Goal: Information Seeking & Learning: Learn about a topic

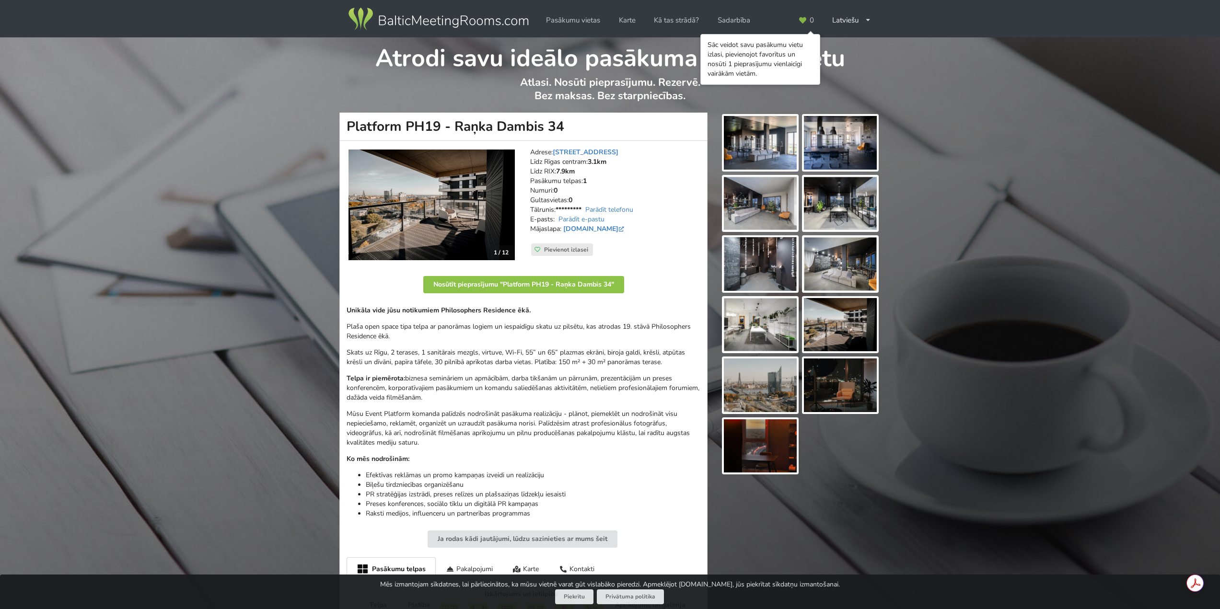
click at [440, 211] on img at bounding box center [431, 205] width 166 height 111
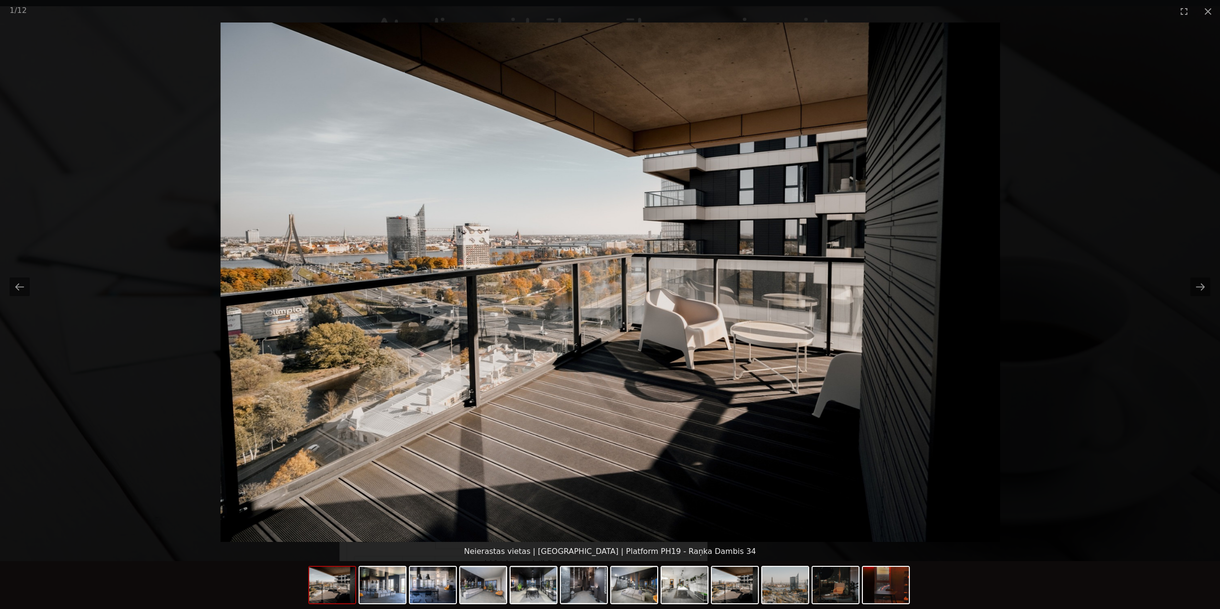
scroll to position [48, 0]
click at [1198, 288] on button "Next slide" at bounding box center [1200, 287] width 20 height 19
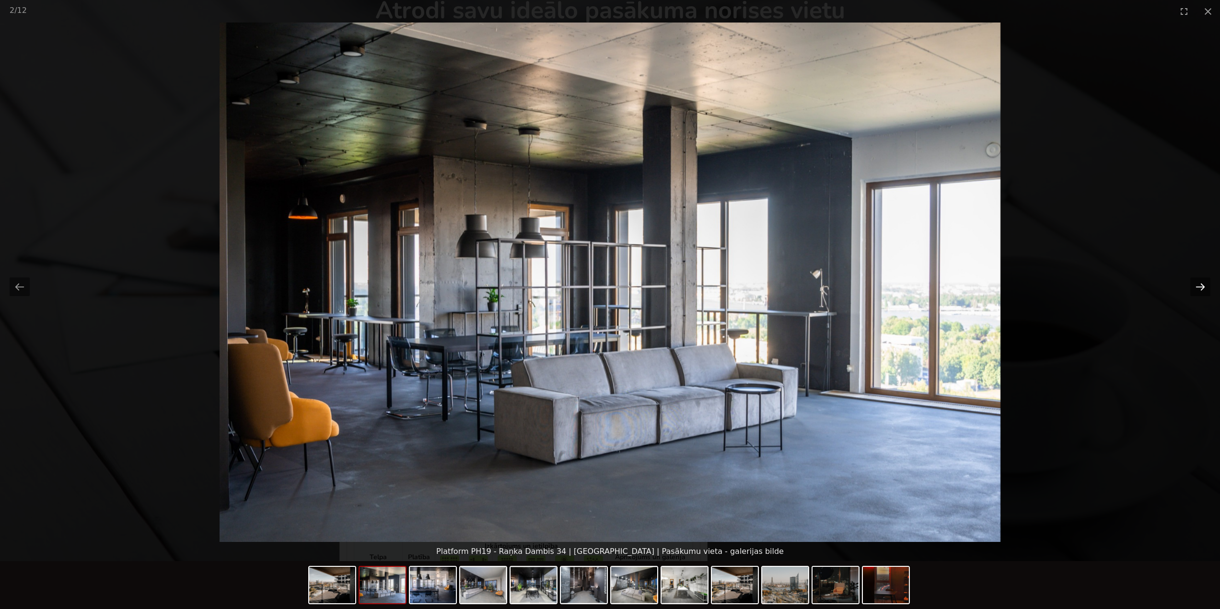
click at [1198, 288] on button "Next slide" at bounding box center [1200, 287] width 20 height 19
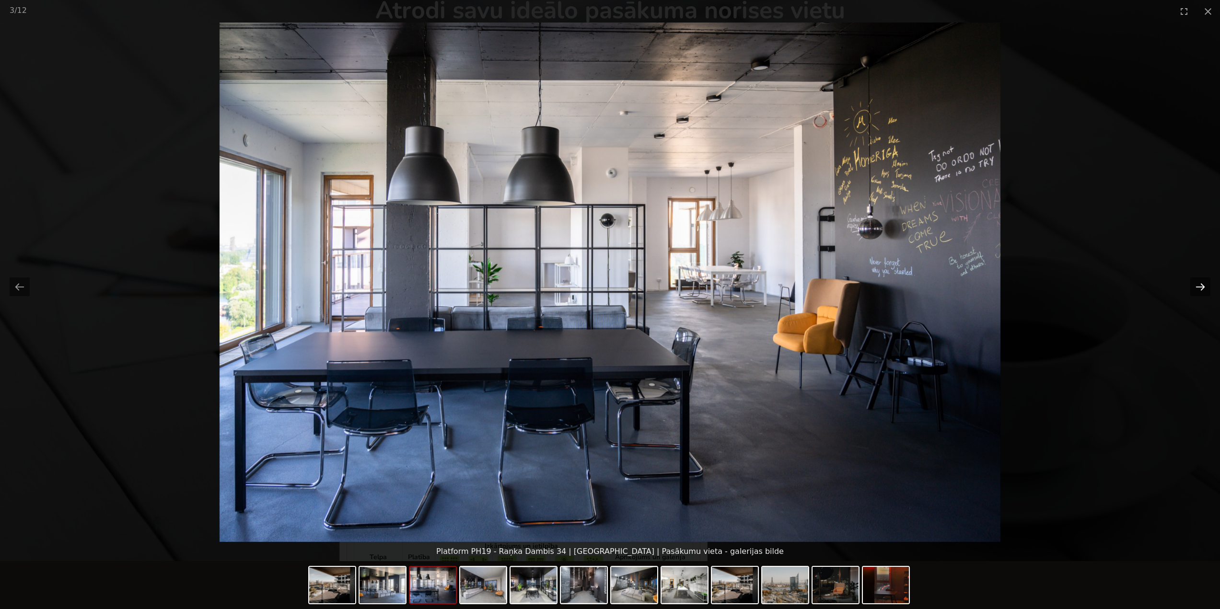
click at [1198, 288] on button "Next slide" at bounding box center [1200, 287] width 20 height 19
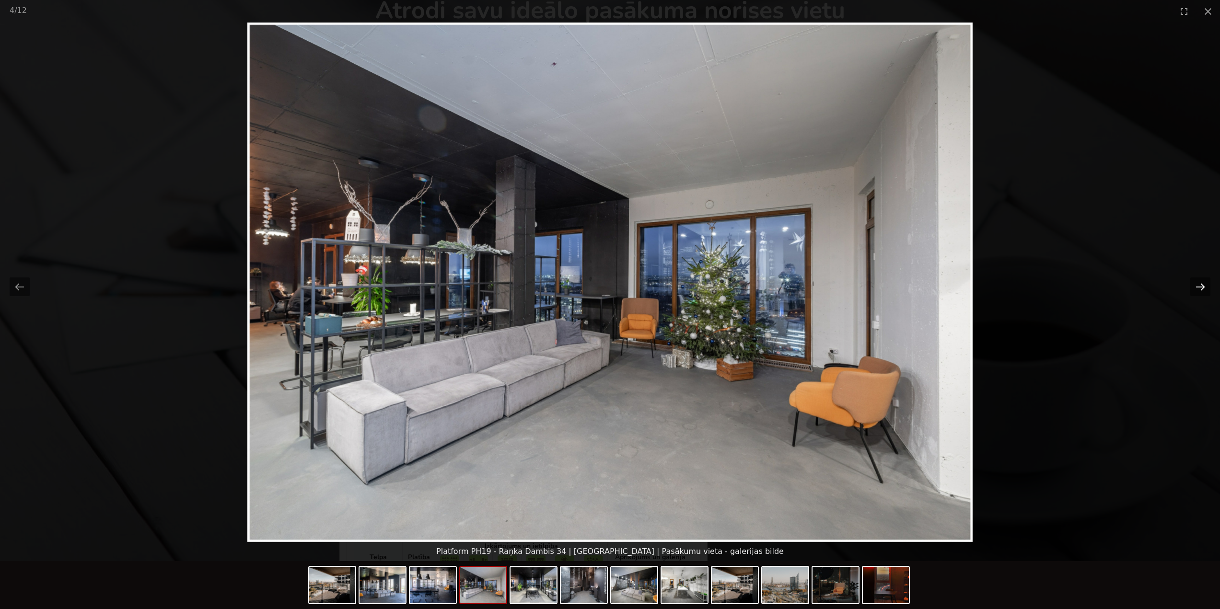
click at [1198, 288] on button "Next slide" at bounding box center [1200, 287] width 20 height 19
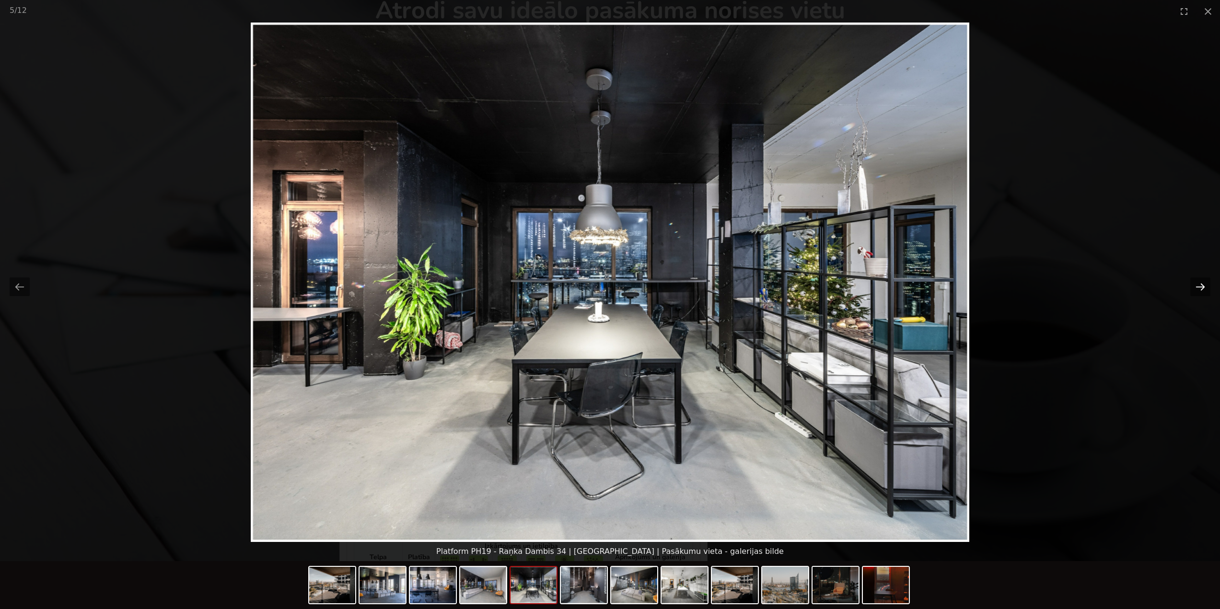
click at [1198, 284] on button "Next slide" at bounding box center [1200, 287] width 20 height 19
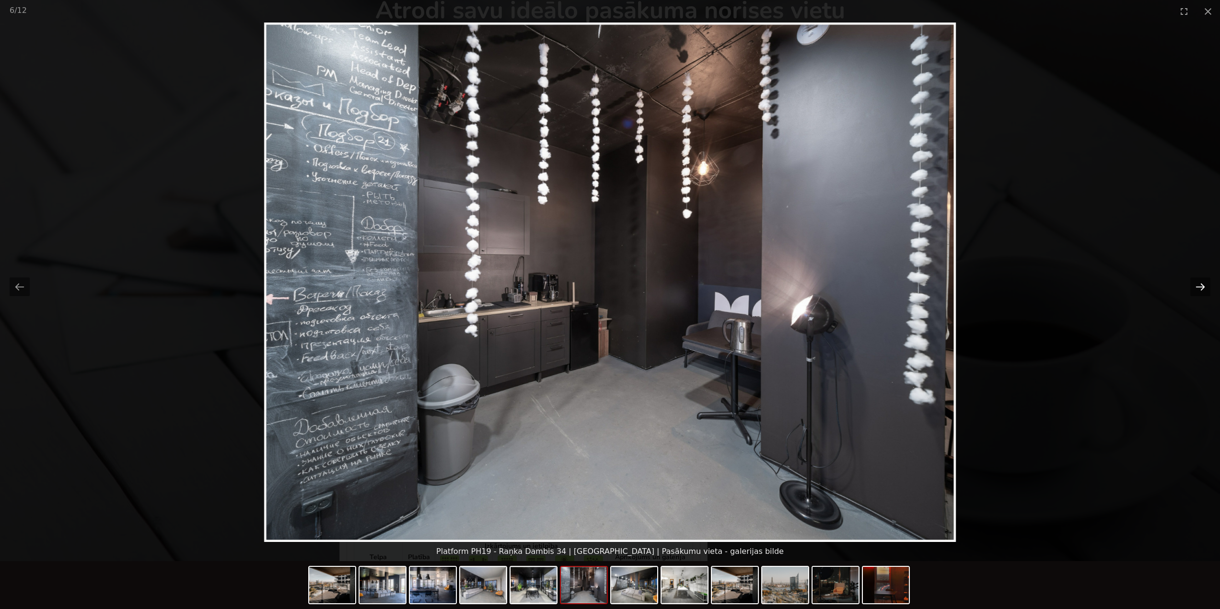
click at [1198, 284] on button "Next slide" at bounding box center [1200, 287] width 20 height 19
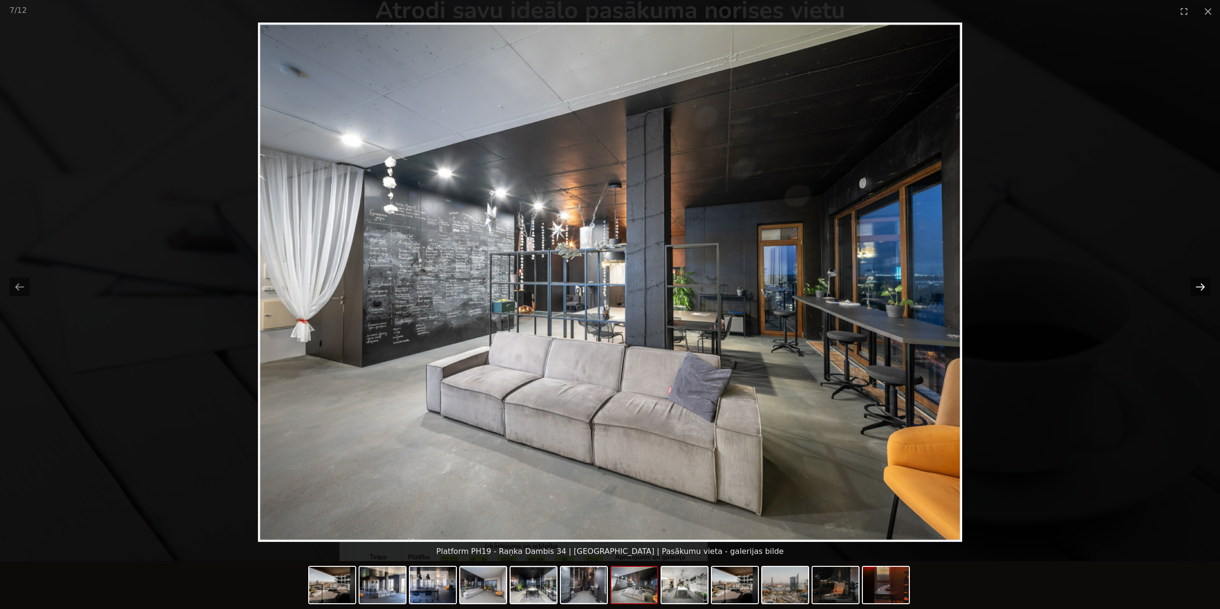
click at [1198, 284] on button "Next slide" at bounding box center [1200, 287] width 20 height 19
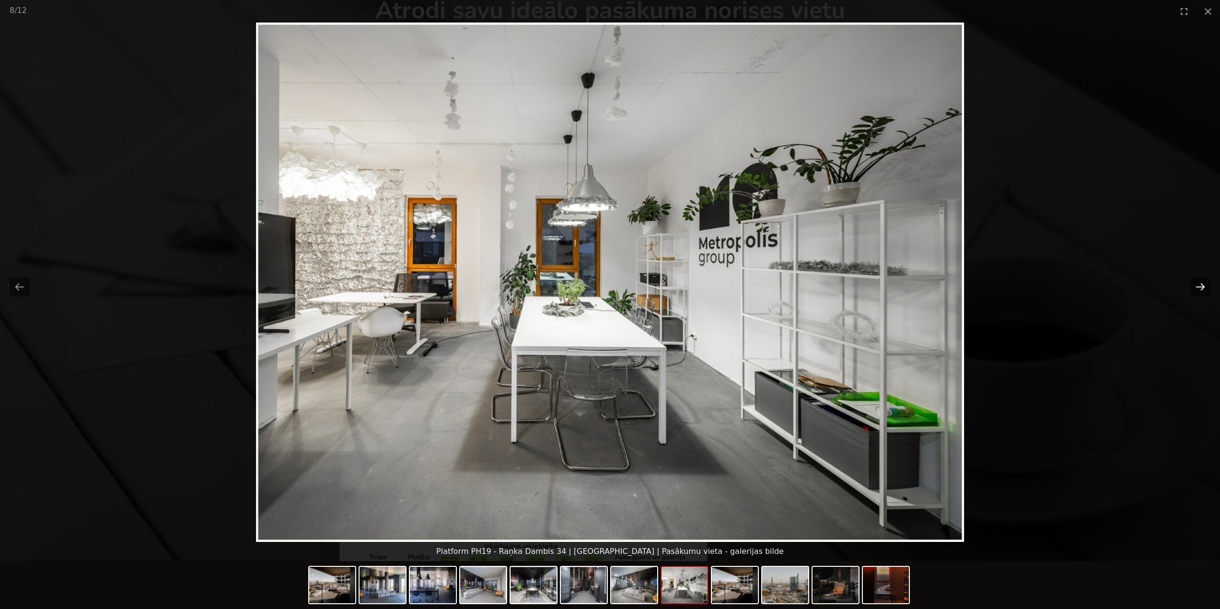
click at [1198, 284] on button "Next slide" at bounding box center [1200, 287] width 20 height 19
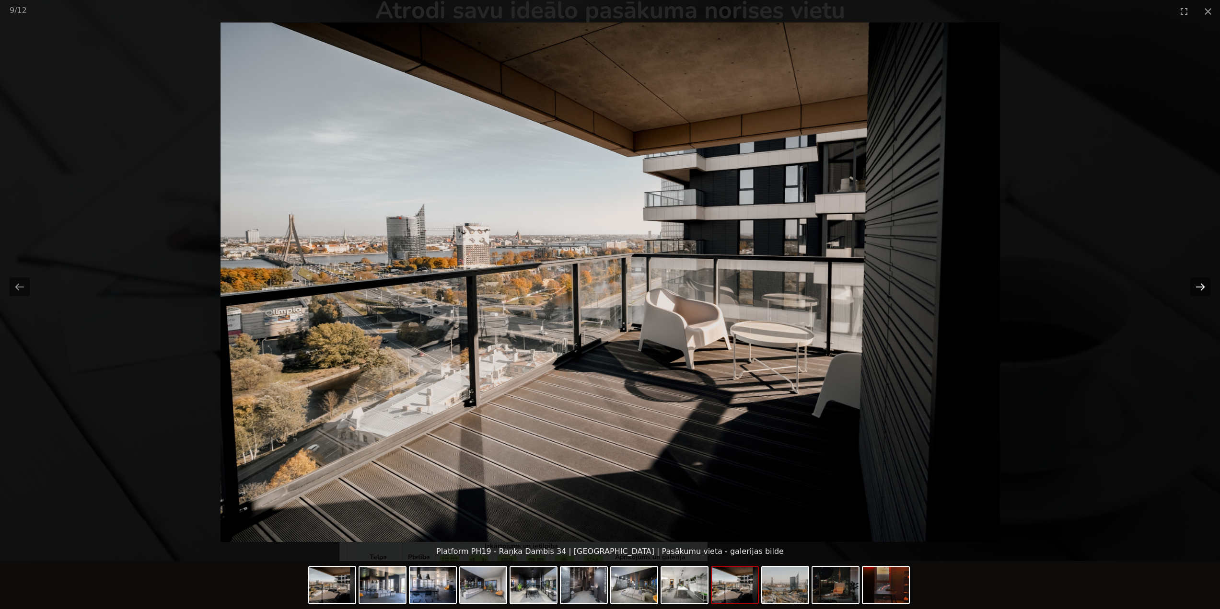
click at [1198, 284] on button "Next slide" at bounding box center [1200, 287] width 20 height 19
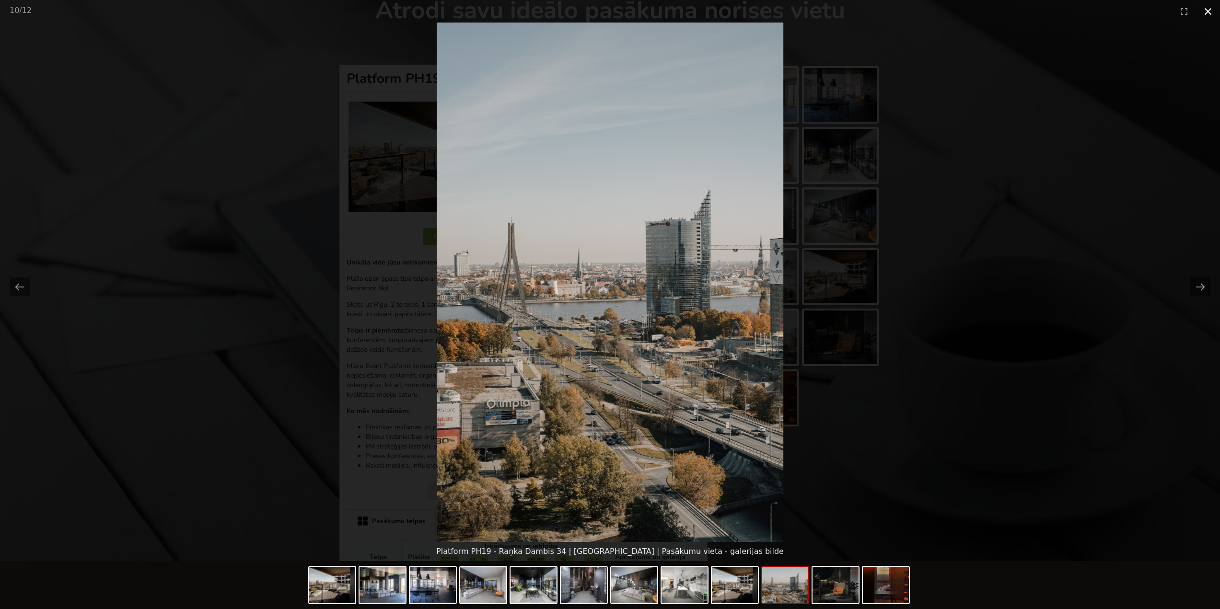
click at [1207, 14] on button "Close gallery" at bounding box center [1208, 11] width 24 height 23
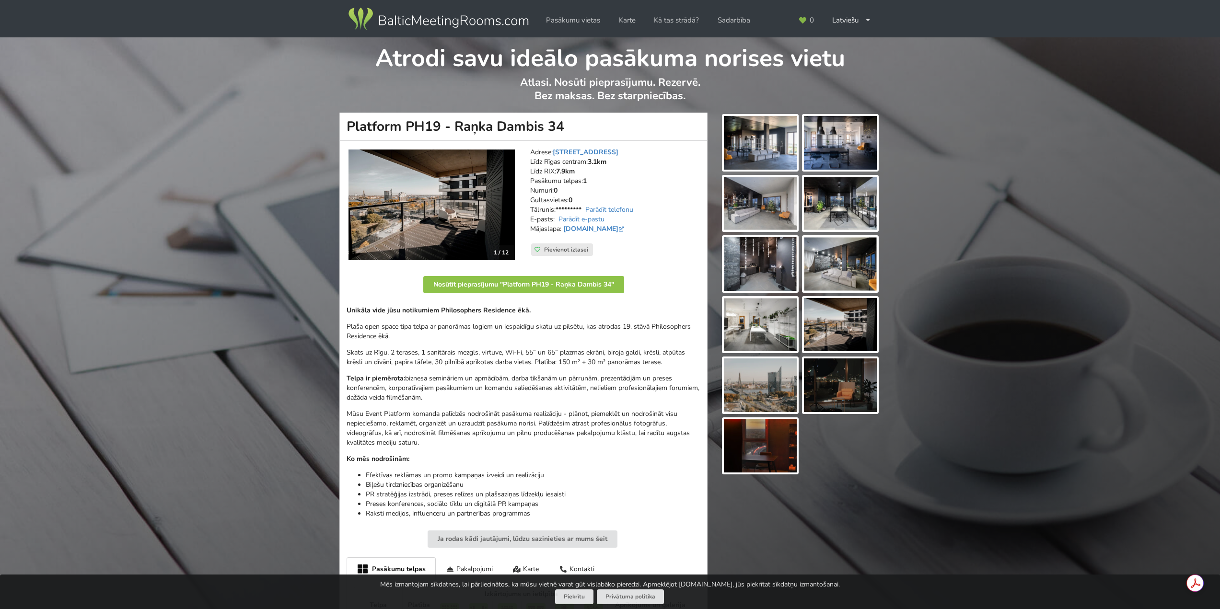
click at [428, 205] on img at bounding box center [431, 205] width 166 height 111
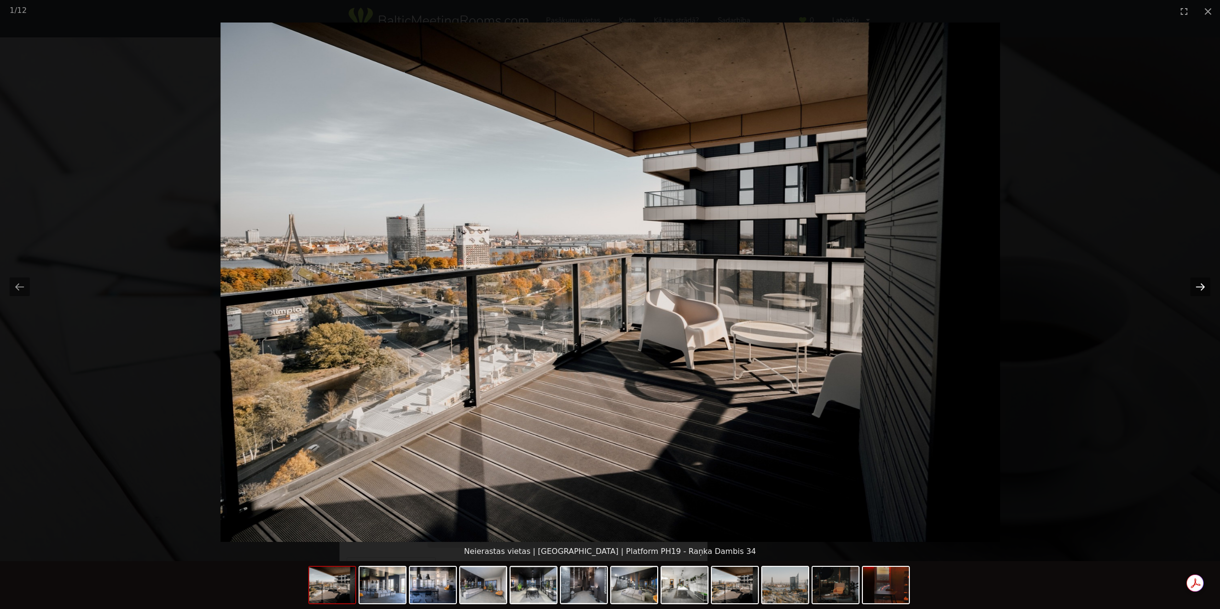
click at [1196, 285] on button "Next slide" at bounding box center [1200, 287] width 20 height 19
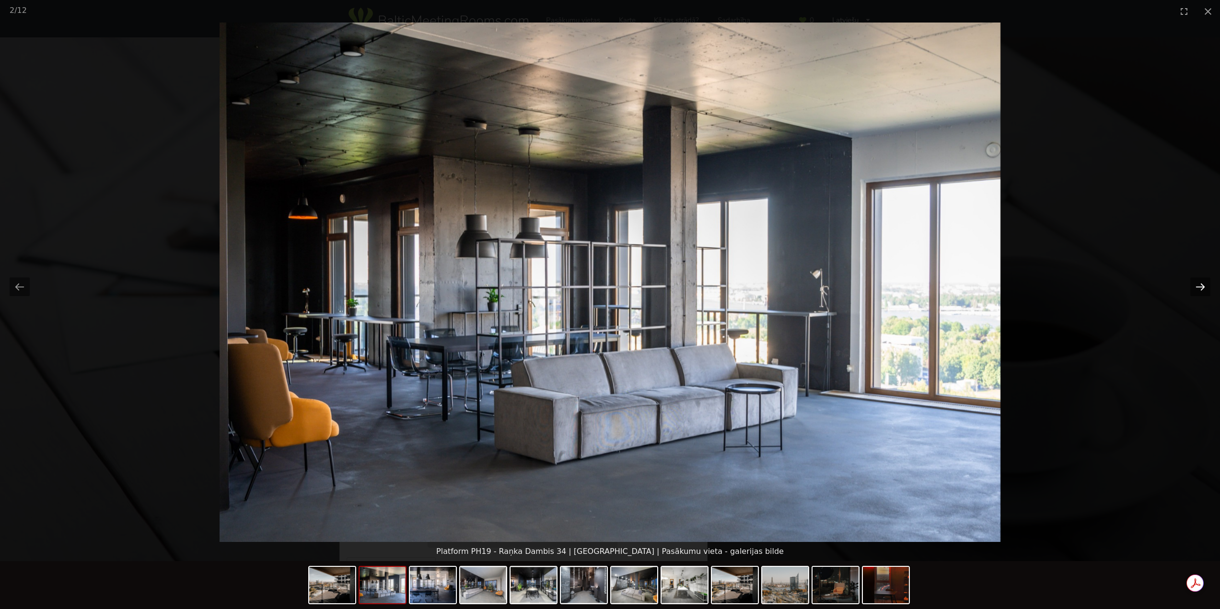
click at [1196, 285] on button "Next slide" at bounding box center [1200, 287] width 20 height 19
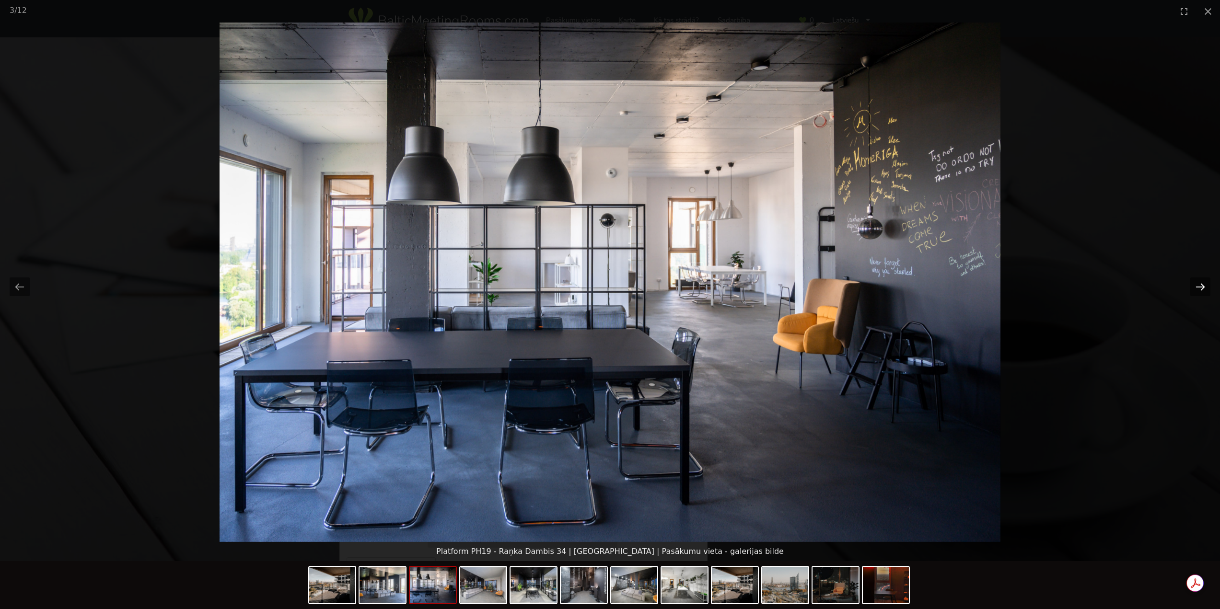
click at [1196, 285] on button "Next slide" at bounding box center [1200, 287] width 20 height 19
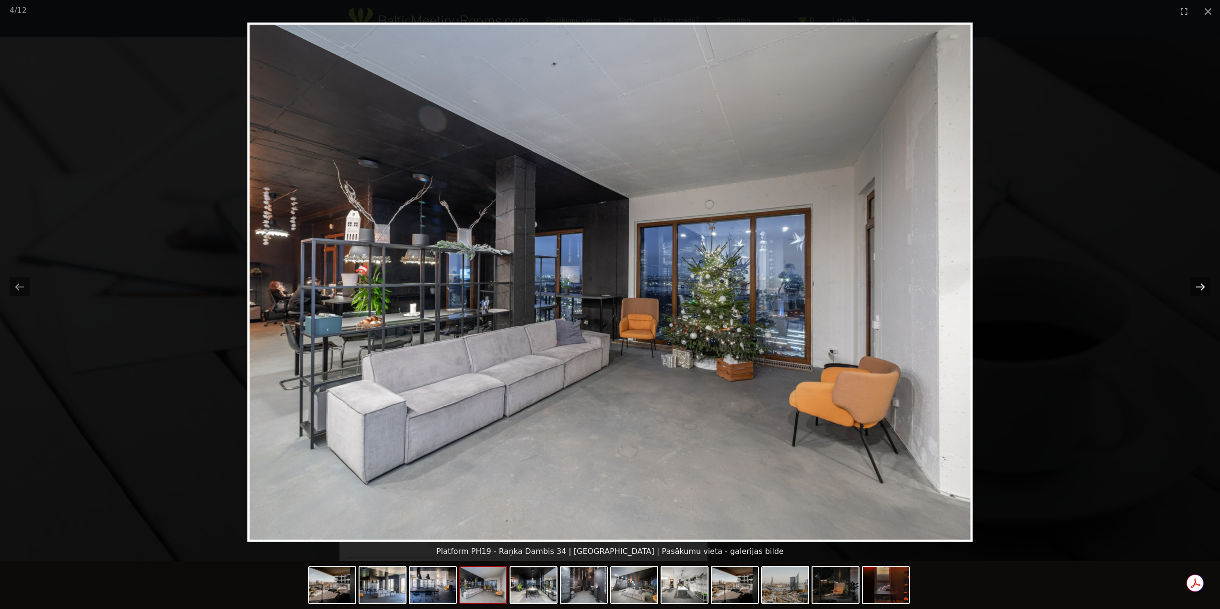
click at [1195, 284] on button "Next slide" at bounding box center [1200, 287] width 20 height 19
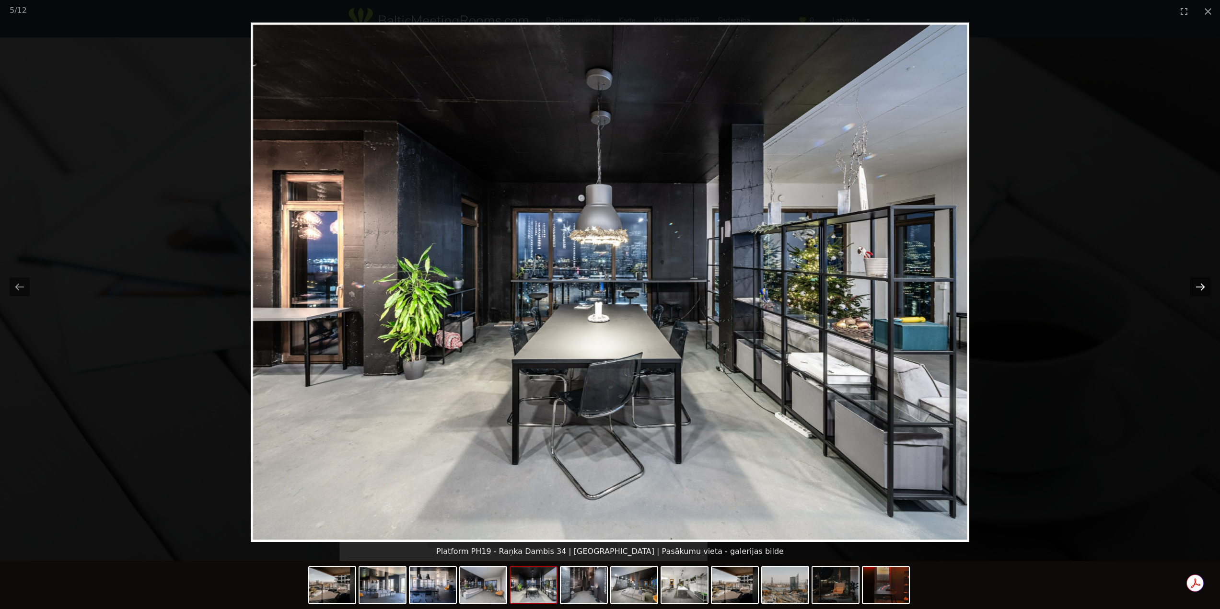
click at [1195, 284] on button "Next slide" at bounding box center [1200, 287] width 20 height 19
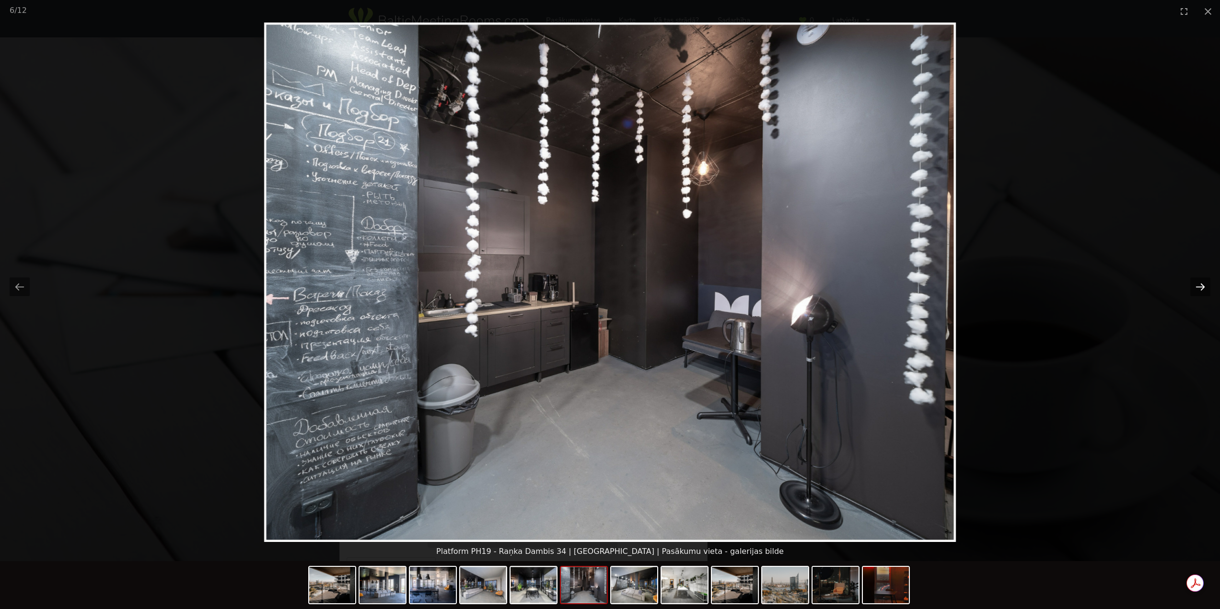
click at [1195, 284] on button "Next slide" at bounding box center [1200, 287] width 20 height 19
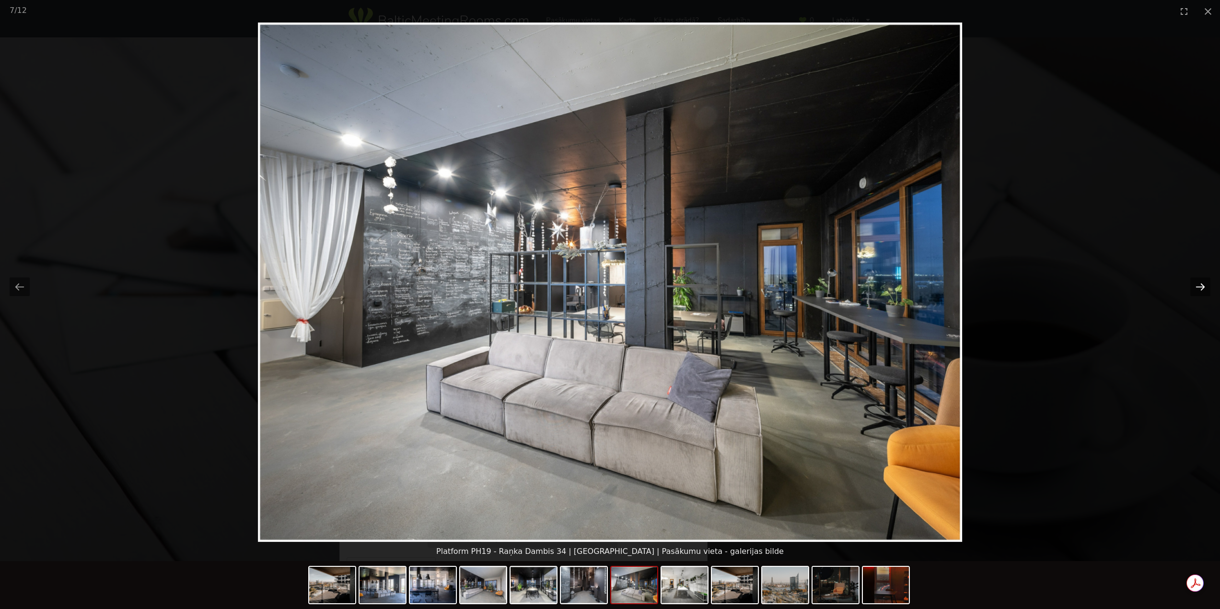
click at [1195, 284] on button "Next slide" at bounding box center [1200, 287] width 20 height 19
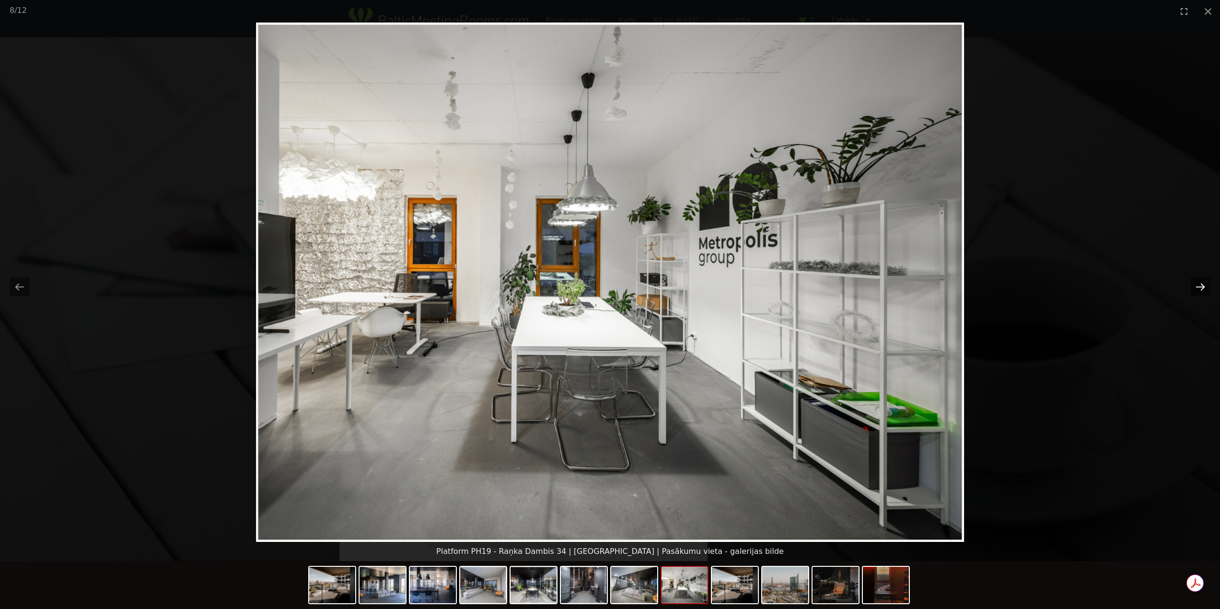
click at [1195, 284] on button "Next slide" at bounding box center [1200, 287] width 20 height 19
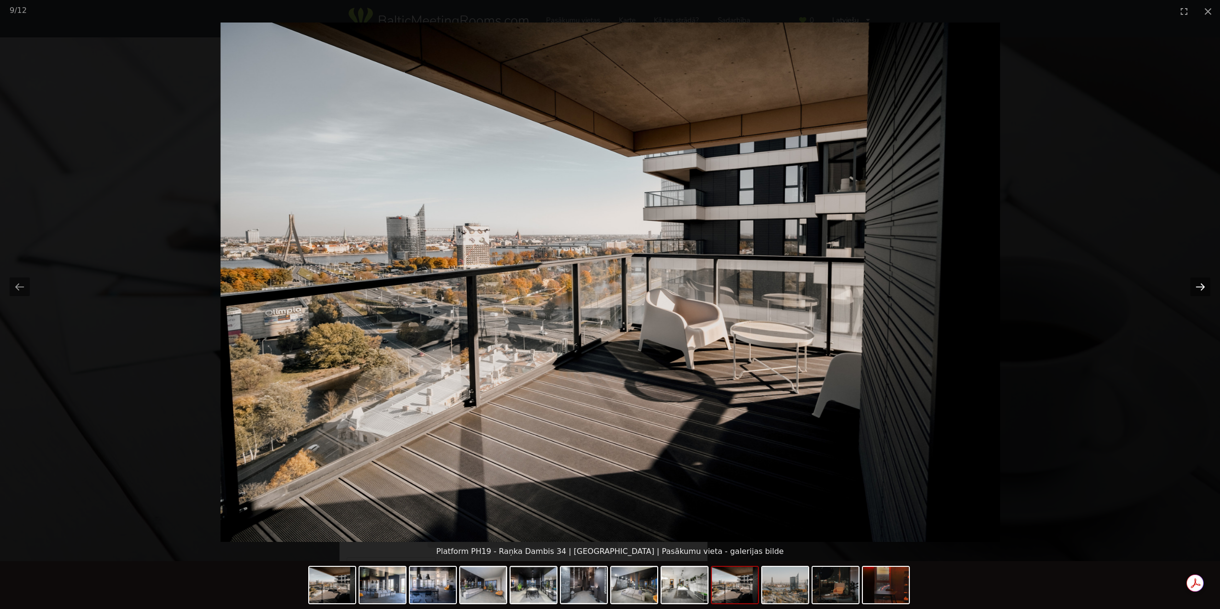
click at [1195, 284] on button "Next slide" at bounding box center [1200, 287] width 20 height 19
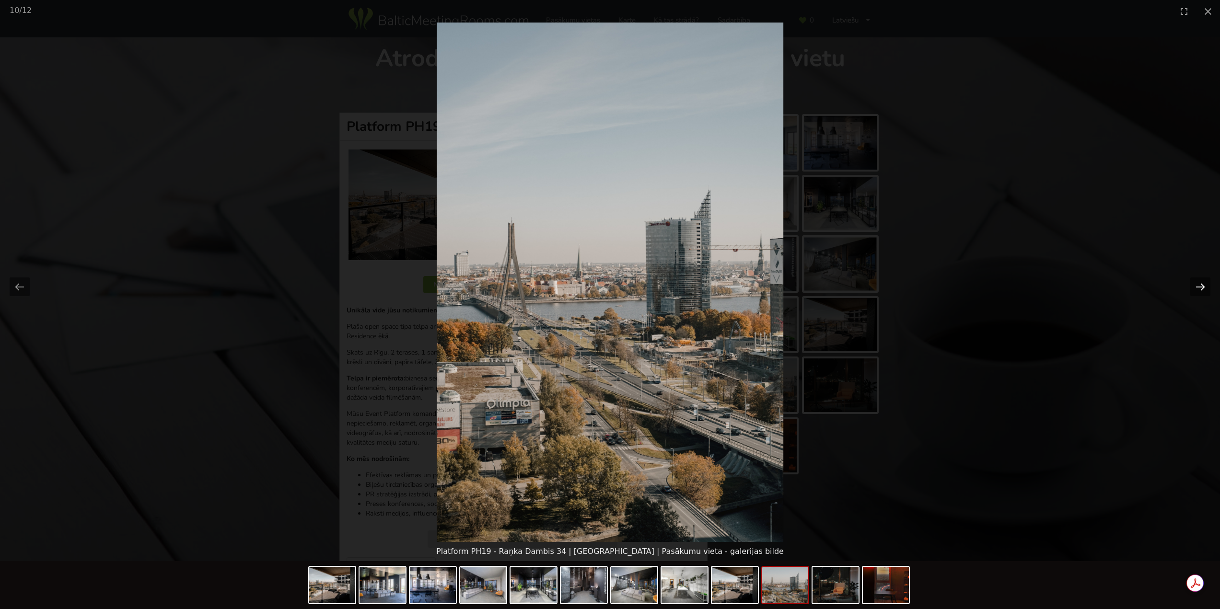
click at [1195, 284] on button "Next slide" at bounding box center [1200, 287] width 20 height 19
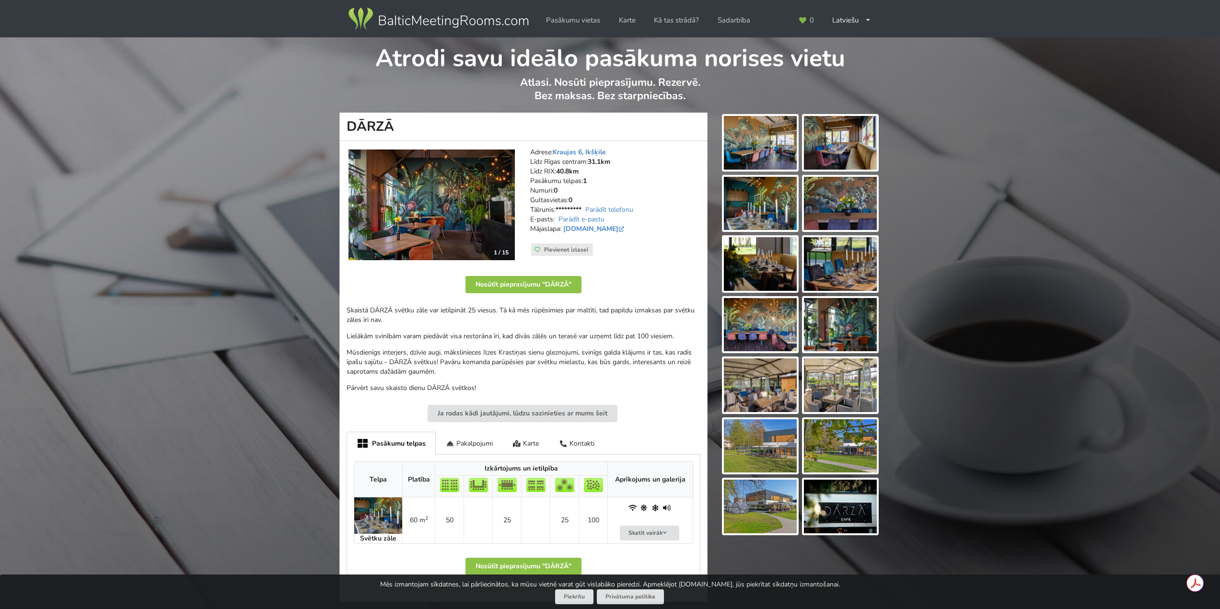
click at [460, 208] on img at bounding box center [431, 205] width 166 height 111
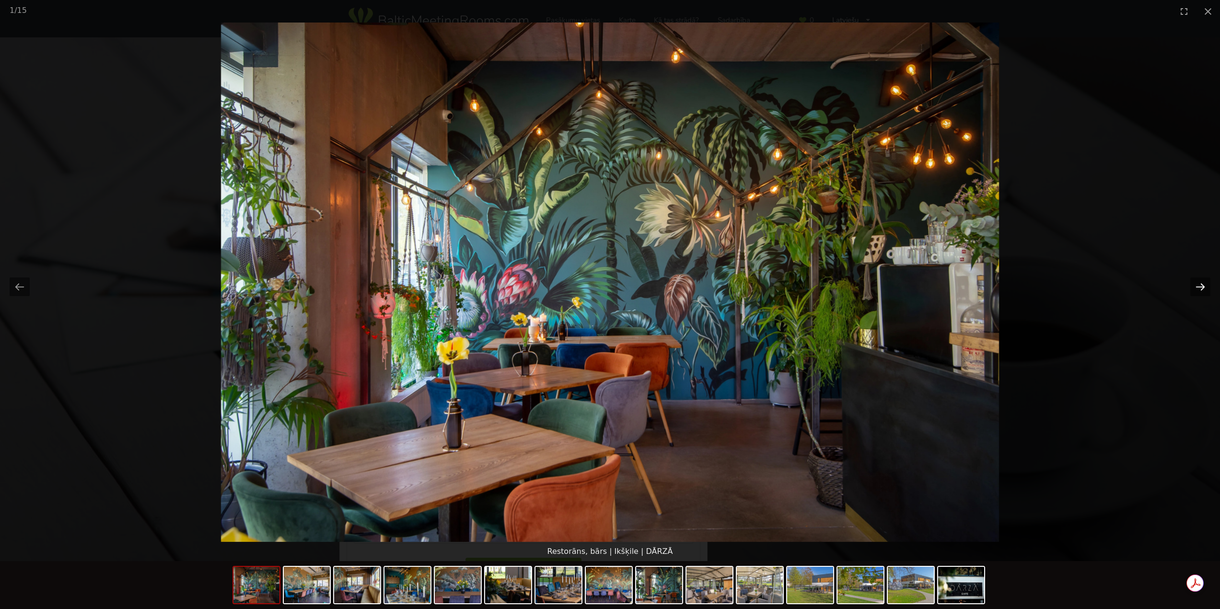
click at [1206, 287] on button "Next slide" at bounding box center [1200, 287] width 20 height 19
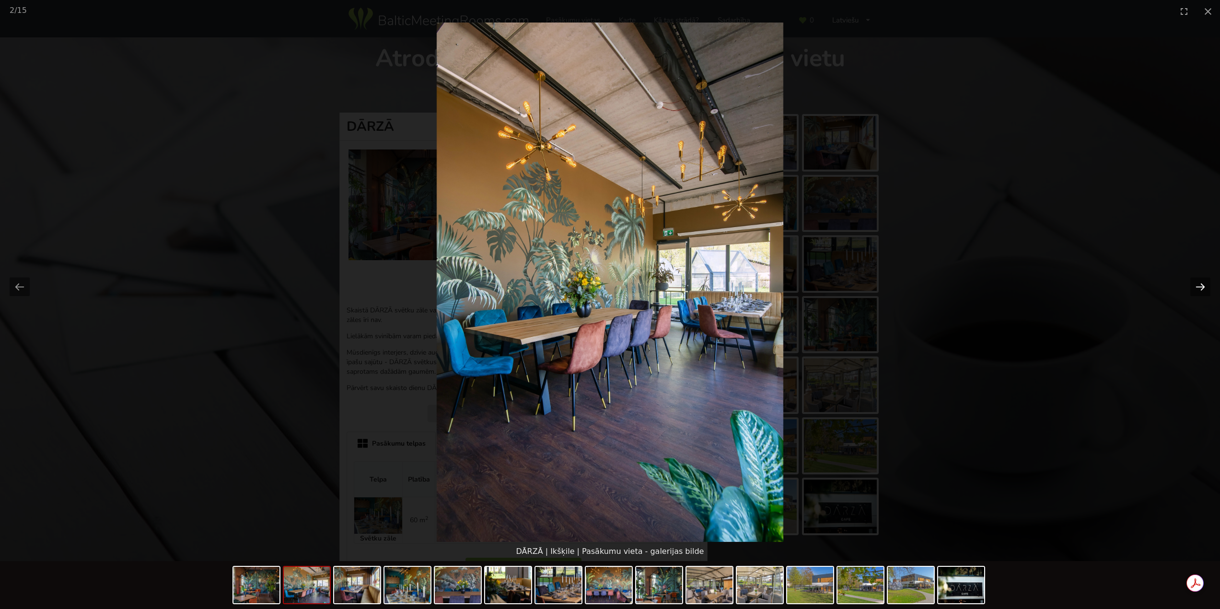
click at [1206, 287] on button "Next slide" at bounding box center [1200, 287] width 20 height 19
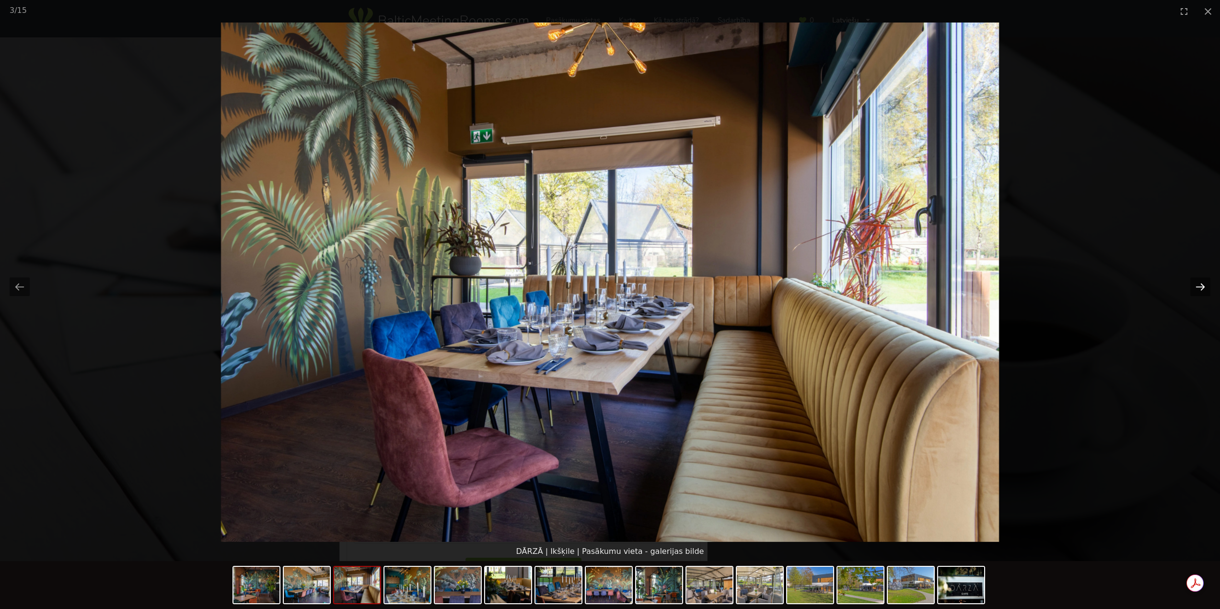
click at [1206, 287] on button "Next slide" at bounding box center [1200, 287] width 20 height 19
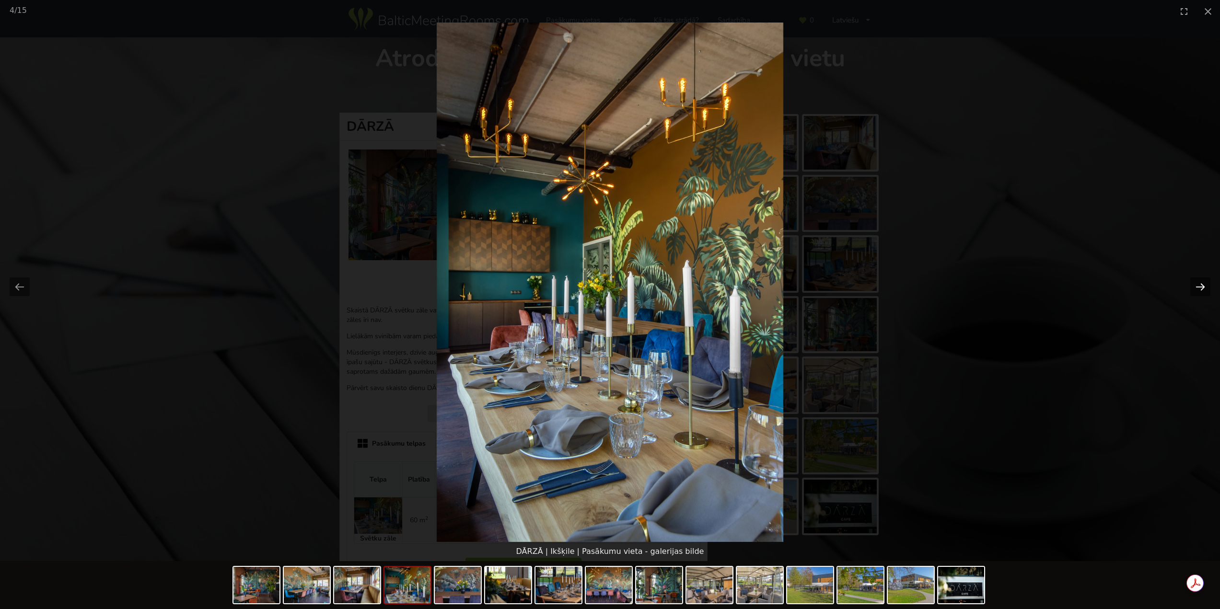
click at [1206, 287] on button "Next slide" at bounding box center [1200, 287] width 20 height 19
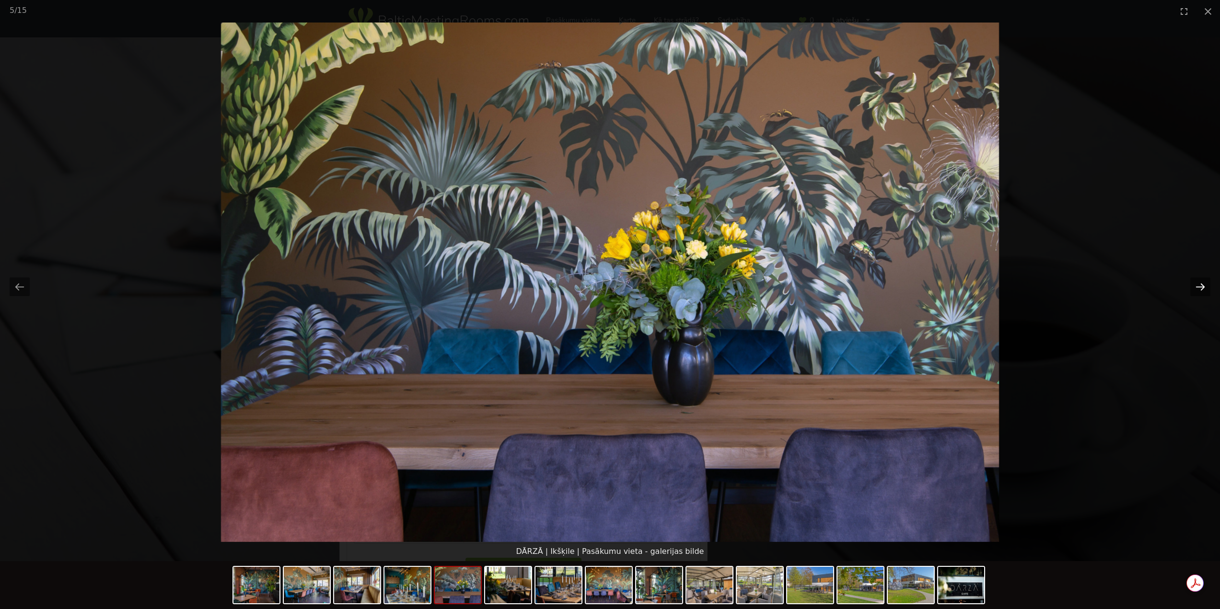
click at [1206, 287] on button "Next slide" at bounding box center [1200, 287] width 20 height 19
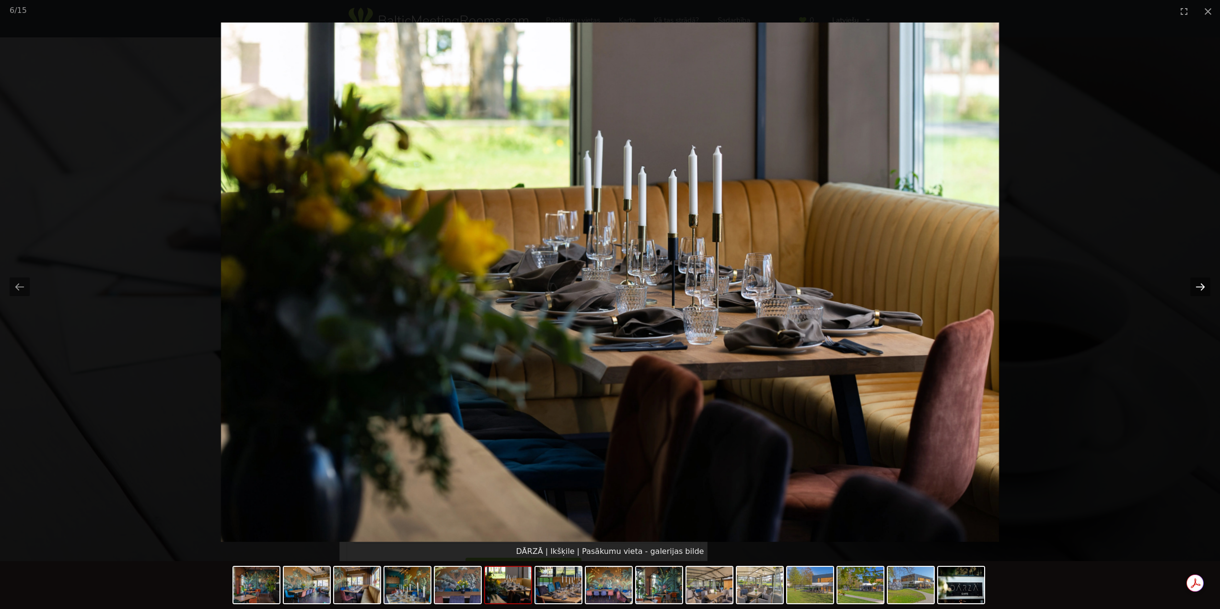
click at [1206, 287] on button "Next slide" at bounding box center [1200, 287] width 20 height 19
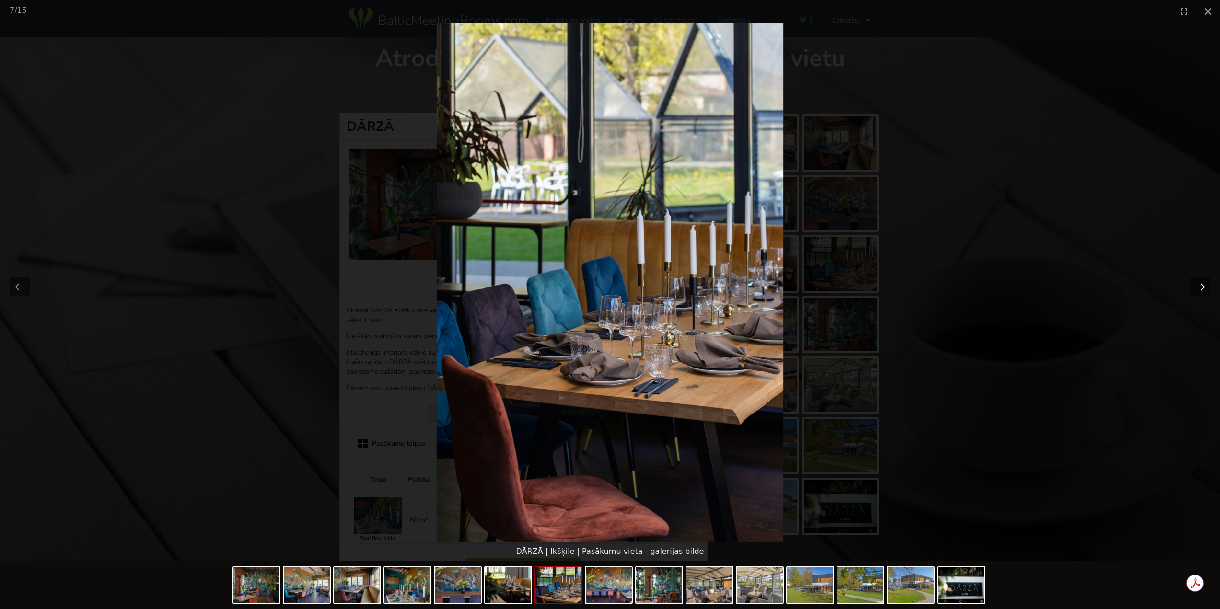
click at [1206, 287] on button "Next slide" at bounding box center [1200, 287] width 20 height 19
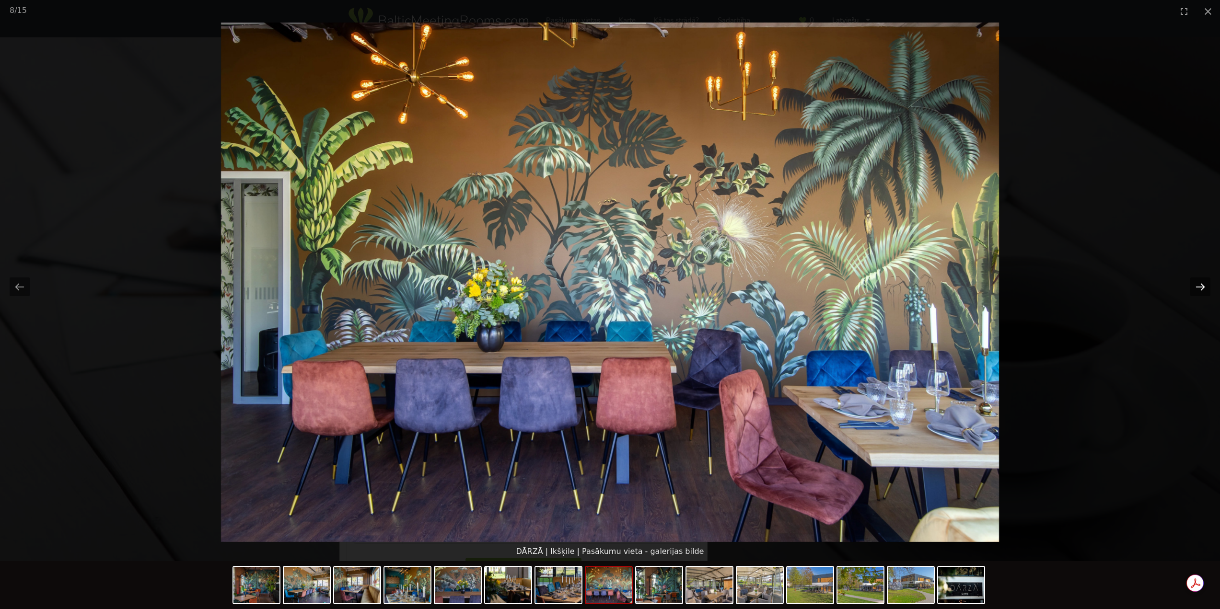
click at [1206, 287] on button "Next slide" at bounding box center [1200, 287] width 20 height 19
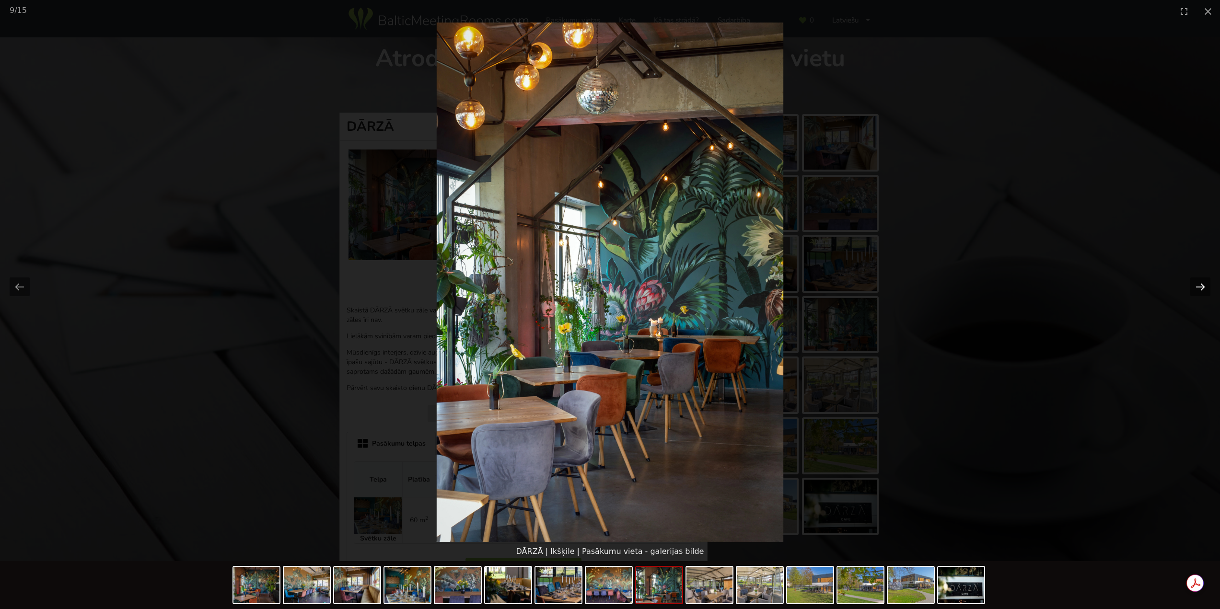
click at [1206, 287] on button "Next slide" at bounding box center [1200, 287] width 20 height 19
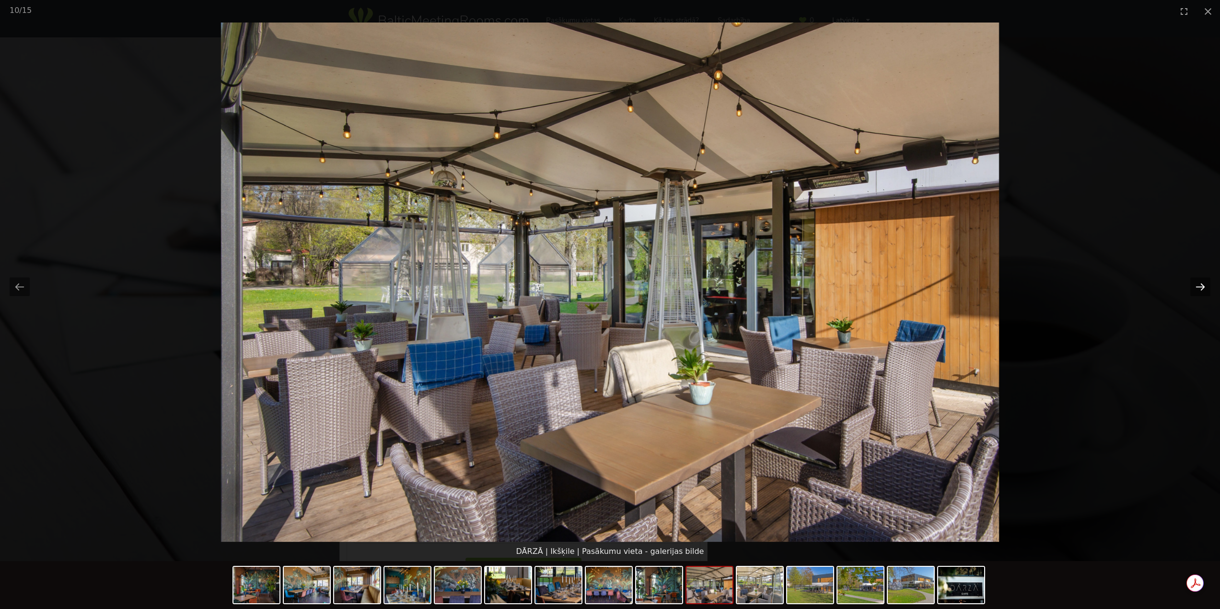
click at [1206, 287] on button "Next slide" at bounding box center [1200, 287] width 20 height 19
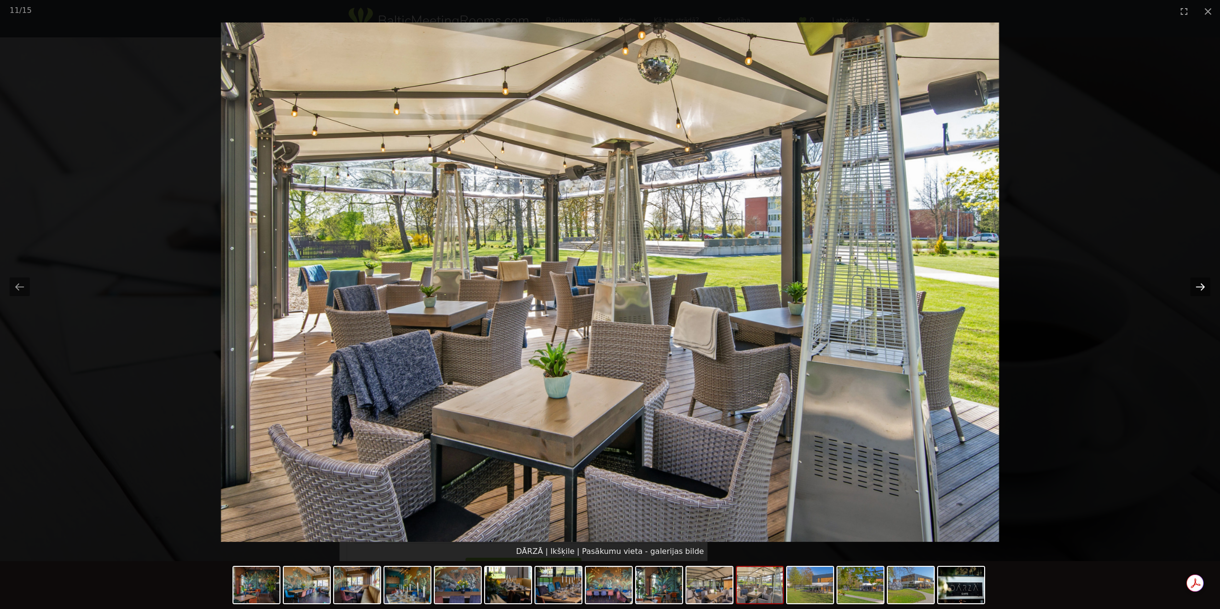
click at [1206, 287] on button "Next slide" at bounding box center [1200, 287] width 20 height 19
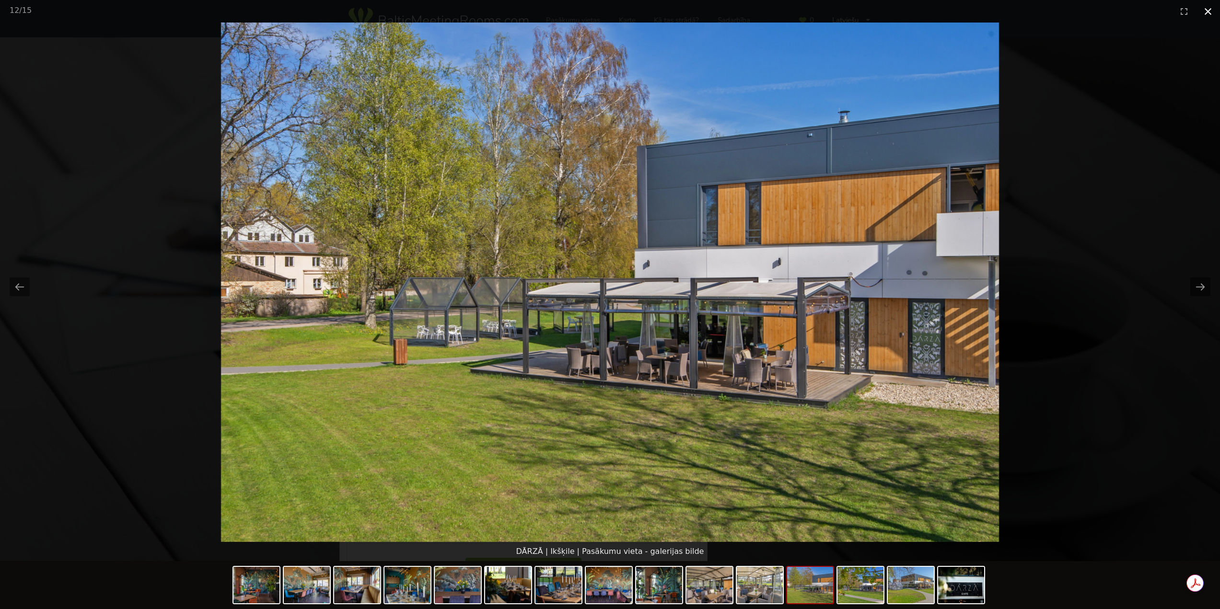
click at [1211, 13] on button "Close gallery" at bounding box center [1208, 11] width 24 height 23
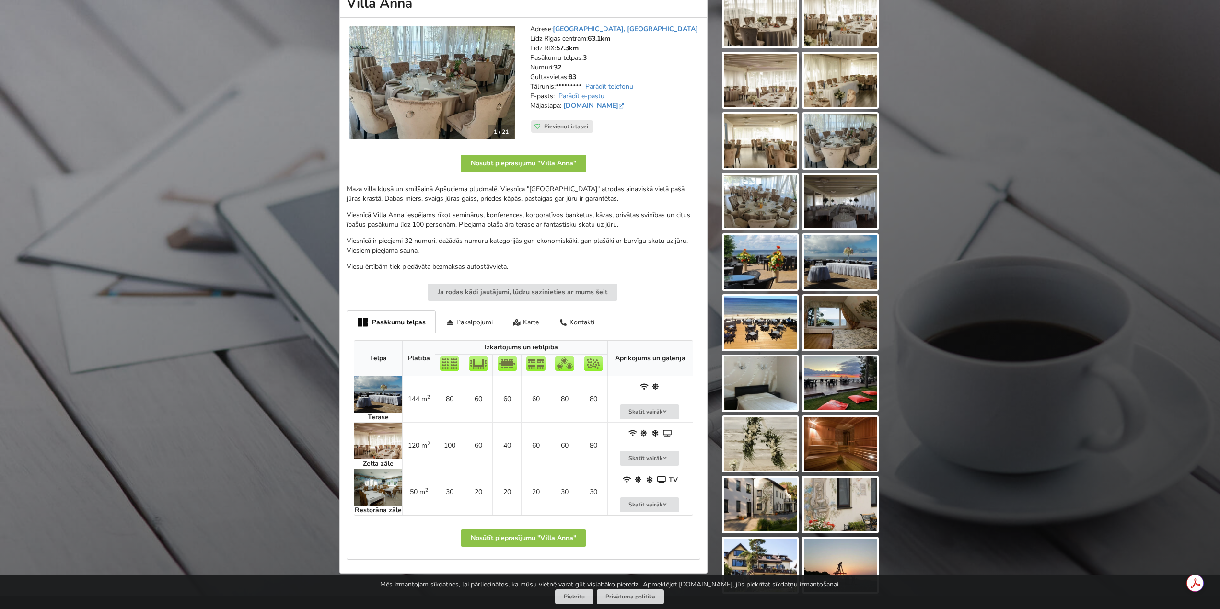
scroll to position [96, 0]
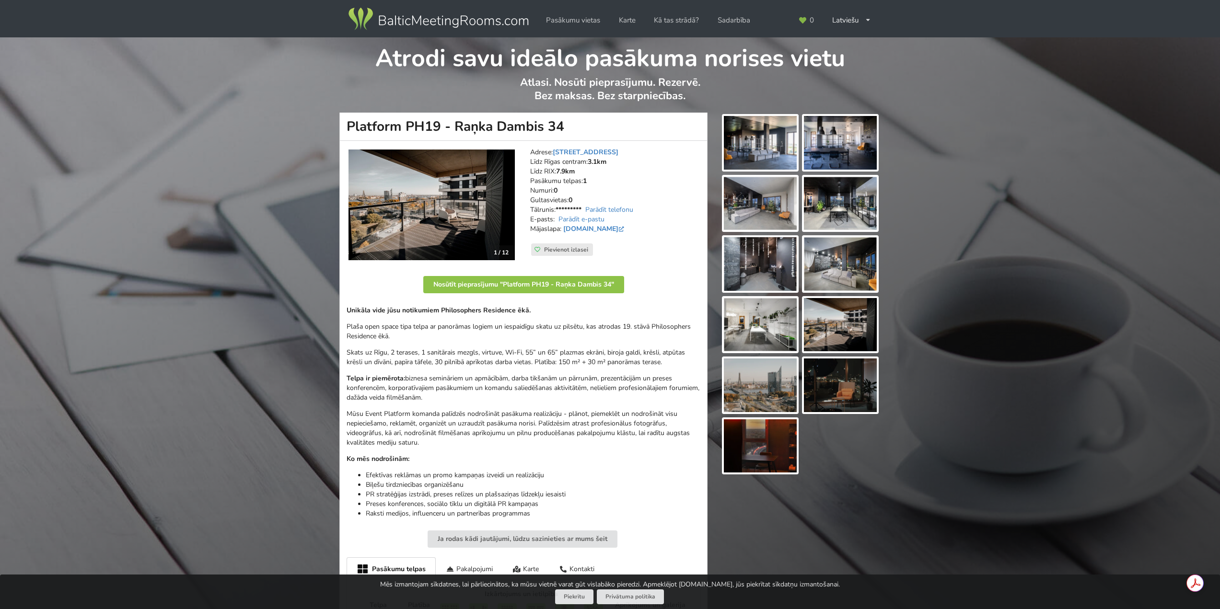
click at [476, 197] on img at bounding box center [431, 205] width 166 height 111
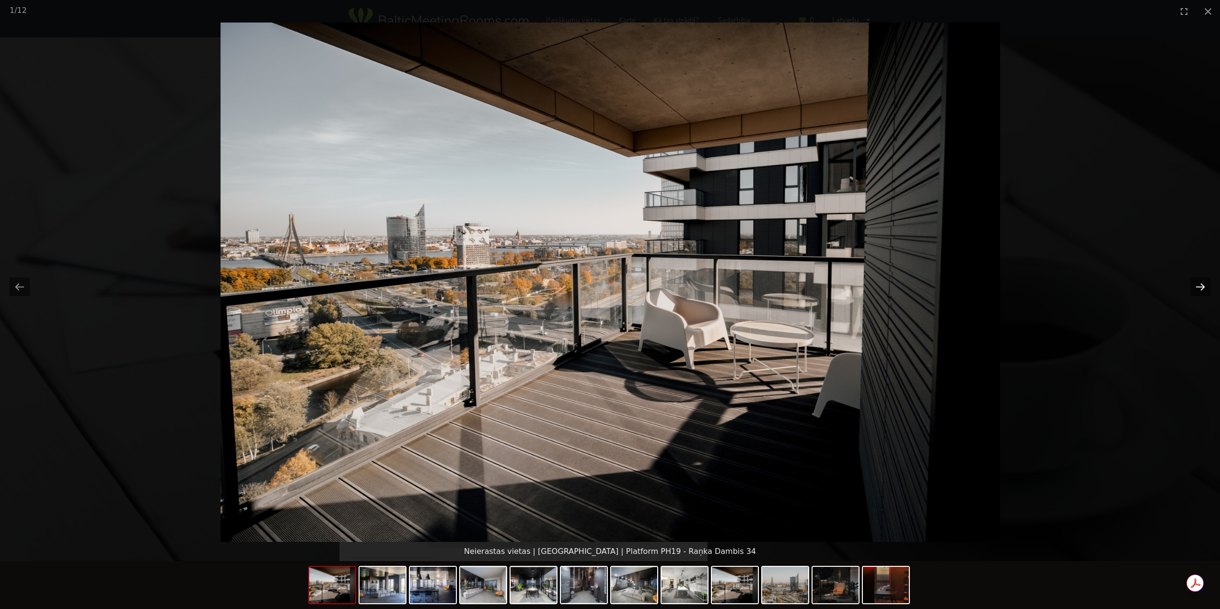
click at [1205, 284] on button "Next slide" at bounding box center [1200, 287] width 20 height 19
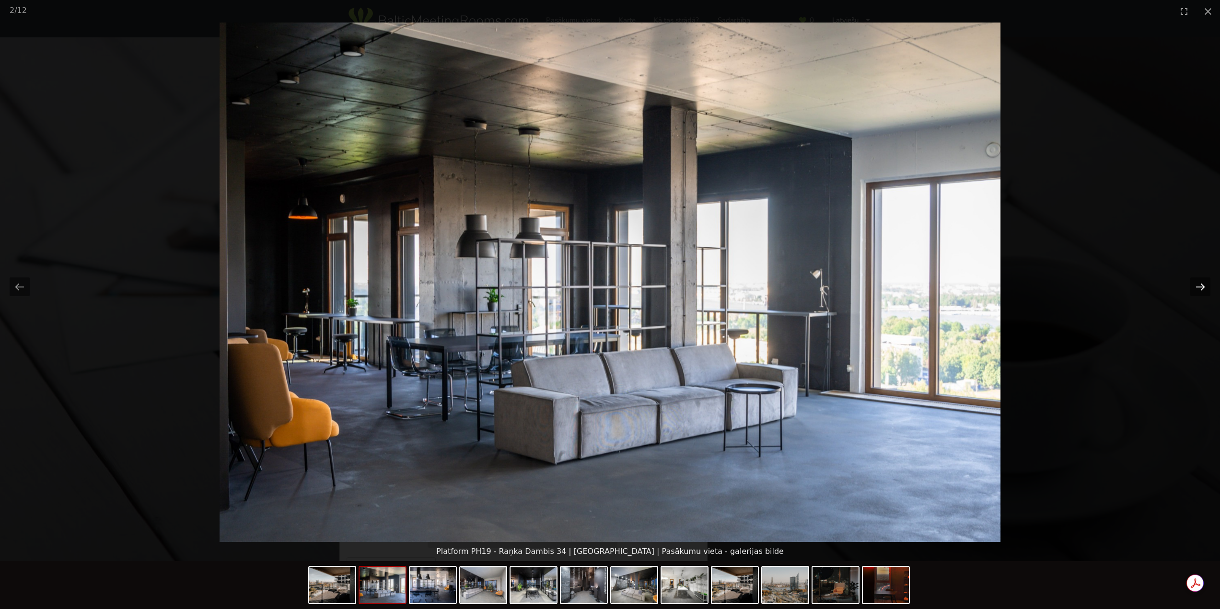
click at [1205, 284] on button "Next slide" at bounding box center [1200, 287] width 20 height 19
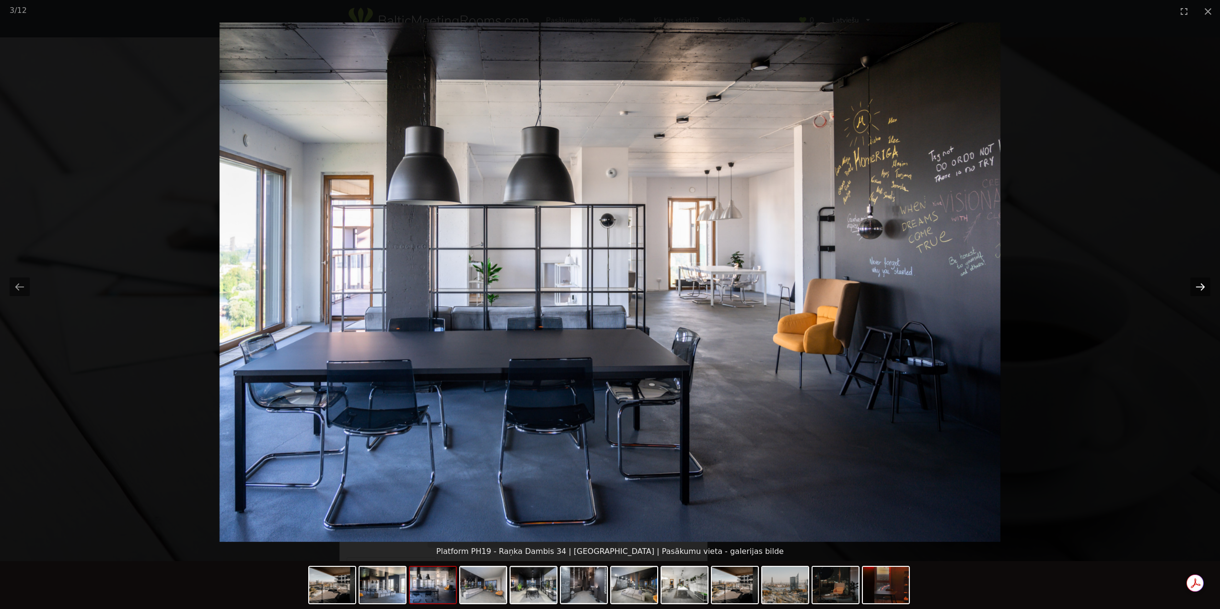
click at [1205, 284] on button "Next slide" at bounding box center [1200, 287] width 20 height 19
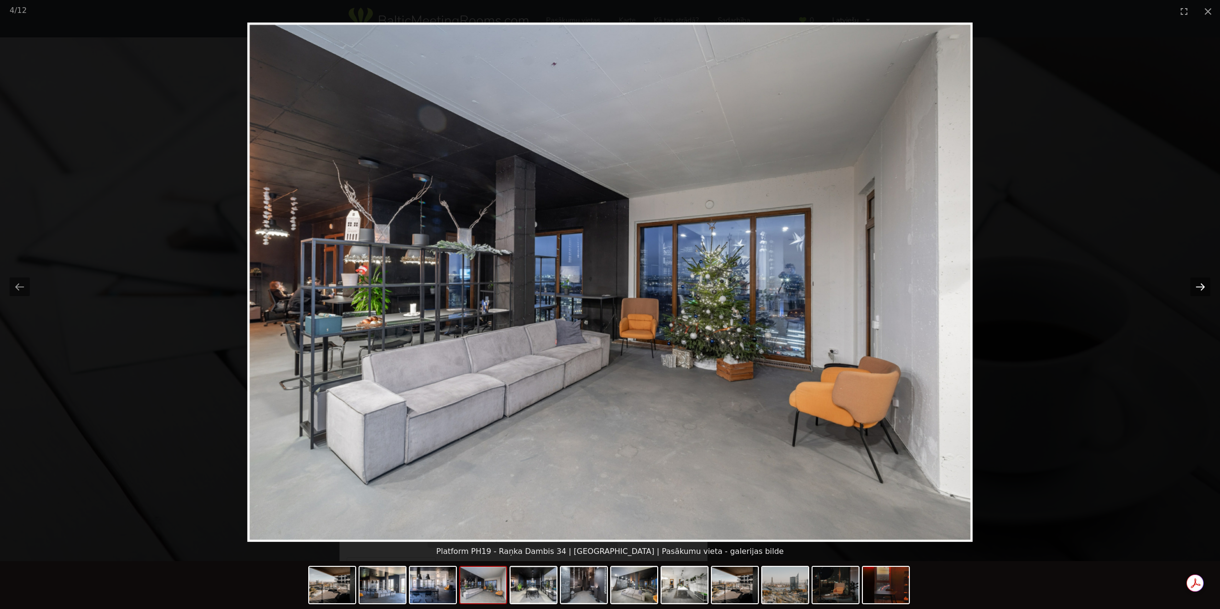
click at [1205, 284] on button "Next slide" at bounding box center [1200, 287] width 20 height 19
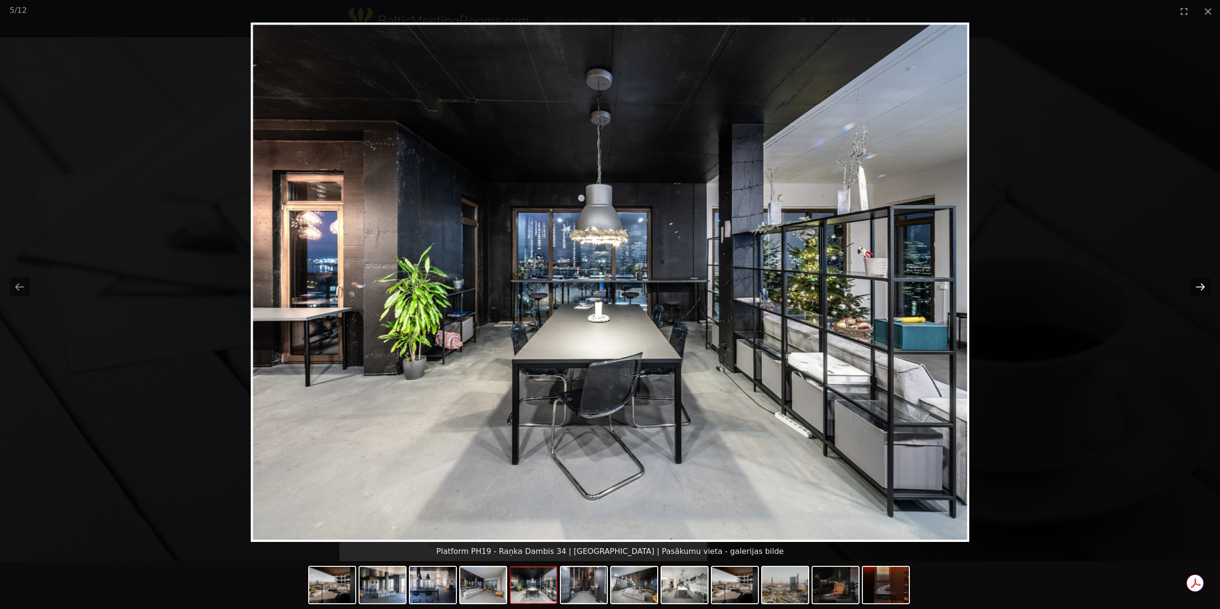
click at [1205, 284] on button "Next slide" at bounding box center [1200, 287] width 20 height 19
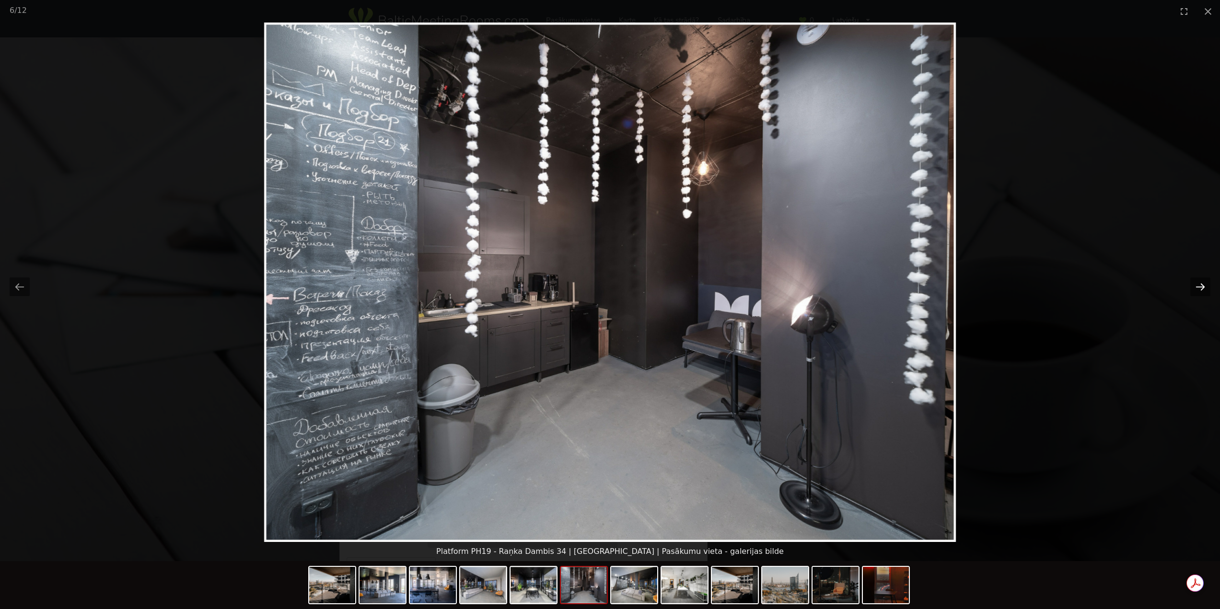
click at [1205, 284] on button "Next slide" at bounding box center [1200, 287] width 20 height 19
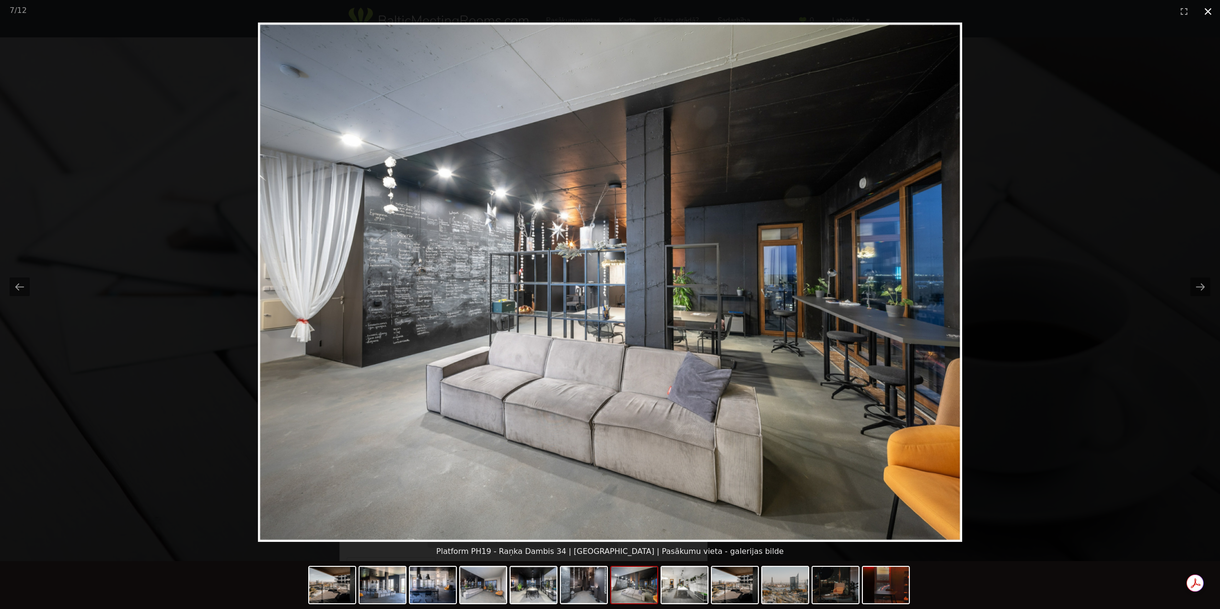
drag, startPoint x: 1206, startPoint y: 9, endPoint x: 1199, endPoint y: 14, distance: 8.5
click at [1206, 9] on button "Close gallery" at bounding box center [1208, 11] width 24 height 23
